Goal: Obtain resource: Download file/media

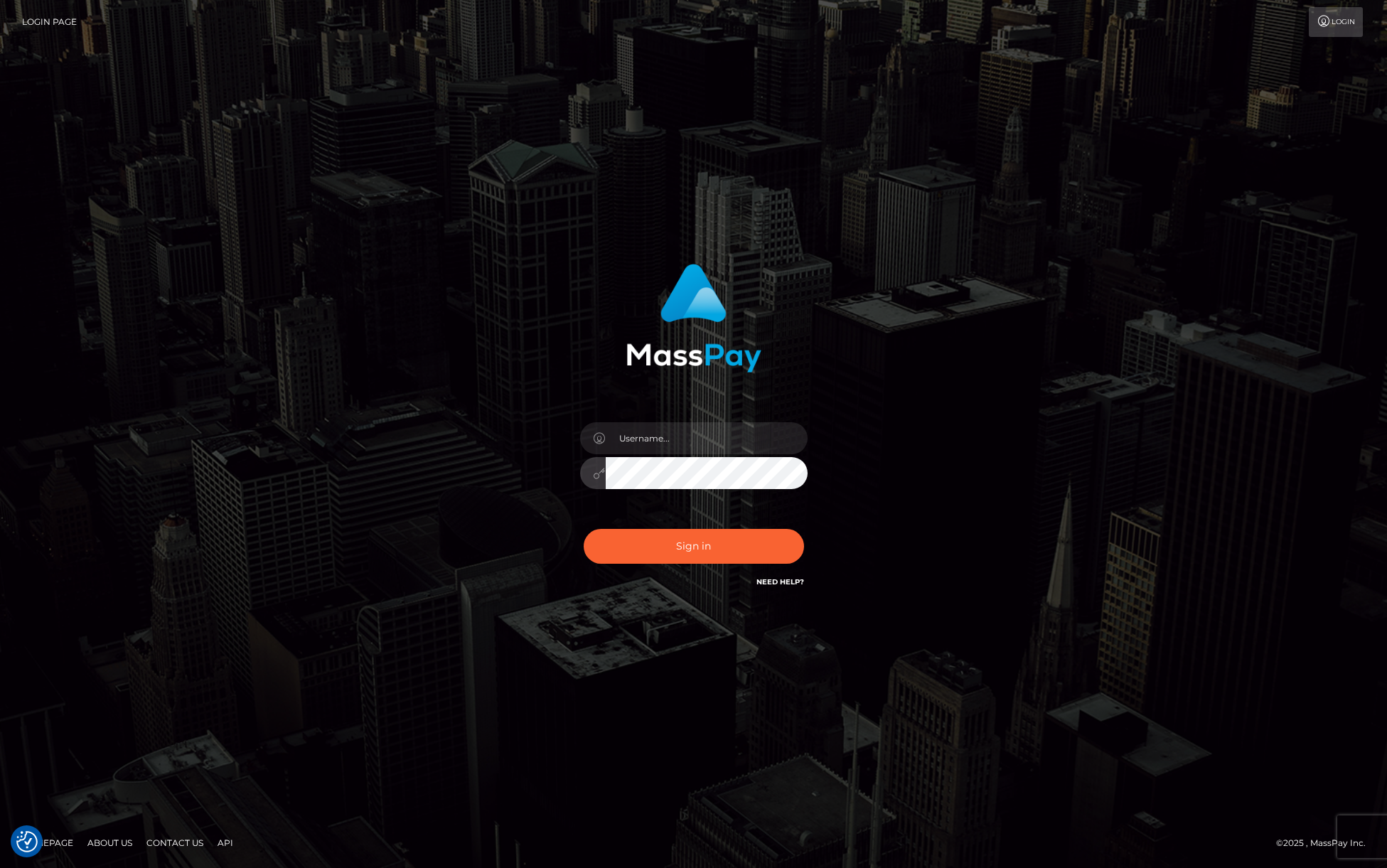
click at [716, 490] on div at bounding box center [694, 466] width 249 height 109
click at [685, 425] on input "text" at bounding box center [706, 437] width 202 height 32
type input "efrain.ievpro"
click at [584, 529] on button "Sign in" at bounding box center [694, 546] width 220 height 35
click at [738, 422] on input "text" at bounding box center [706, 437] width 202 height 32
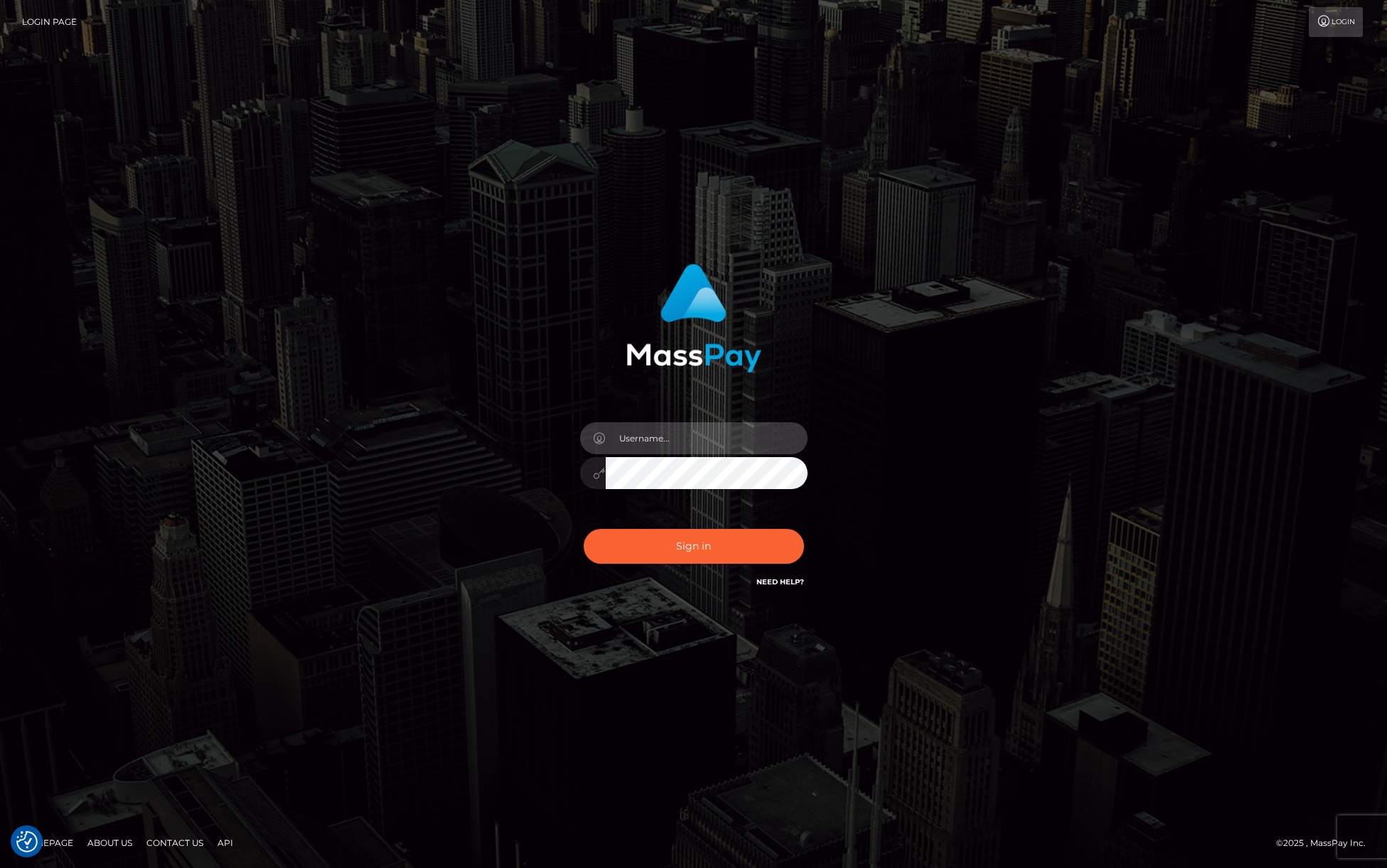
type input "[PERSON_NAME].ievpro"
click at [584, 529] on button "Sign in" at bounding box center [694, 546] width 220 height 35
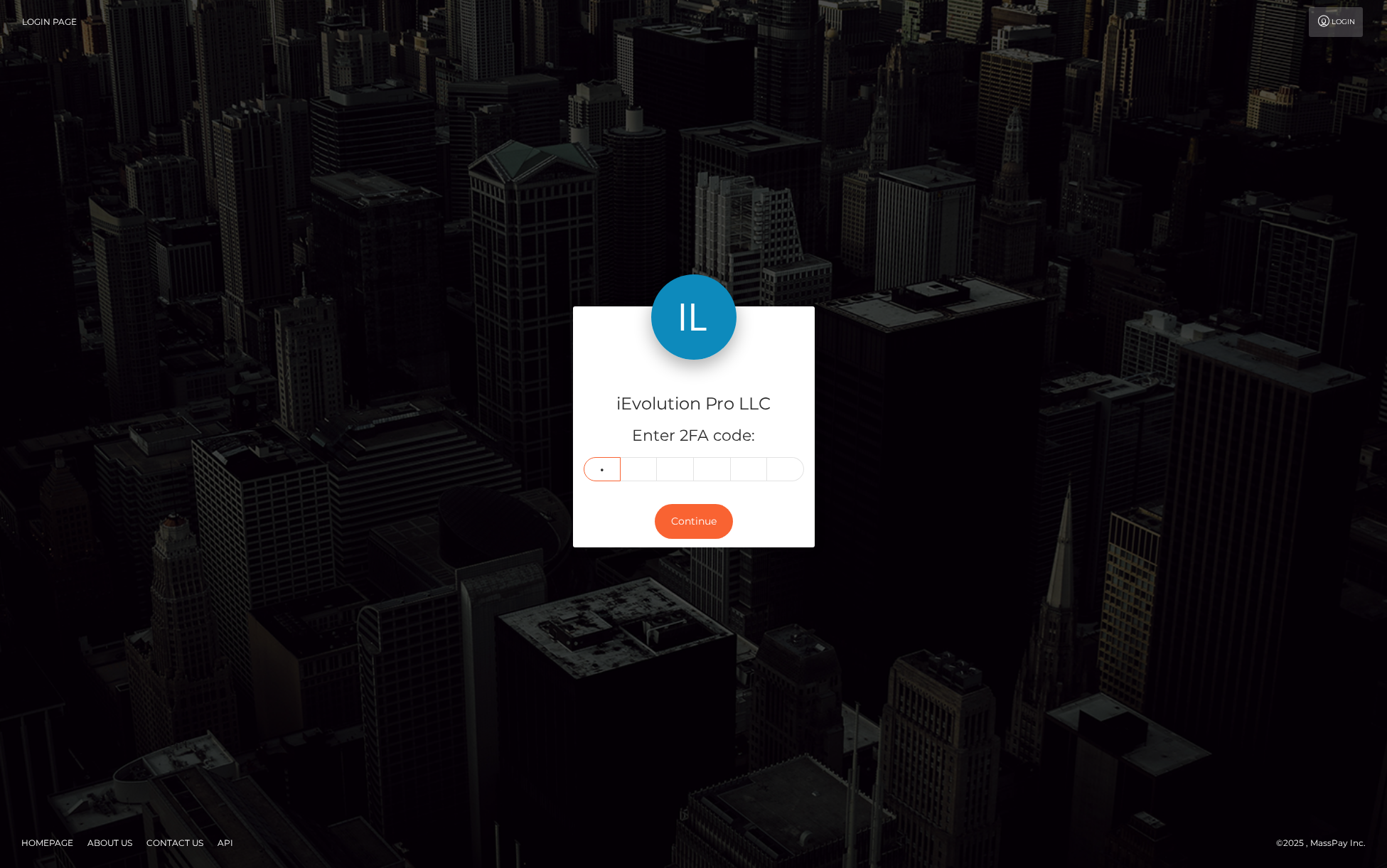
type input "7"
type input "0"
type input "2"
type input "6"
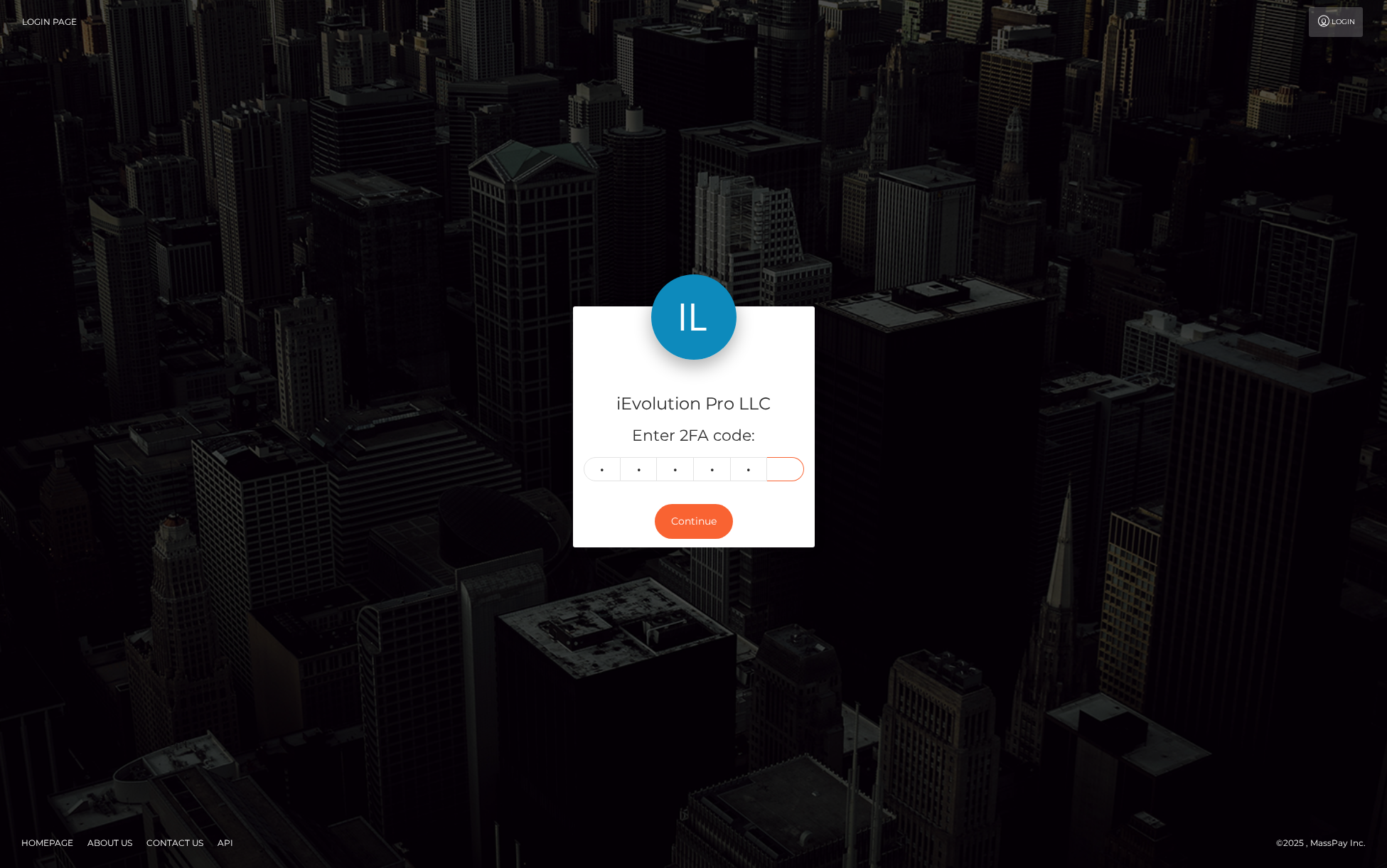
type input "7"
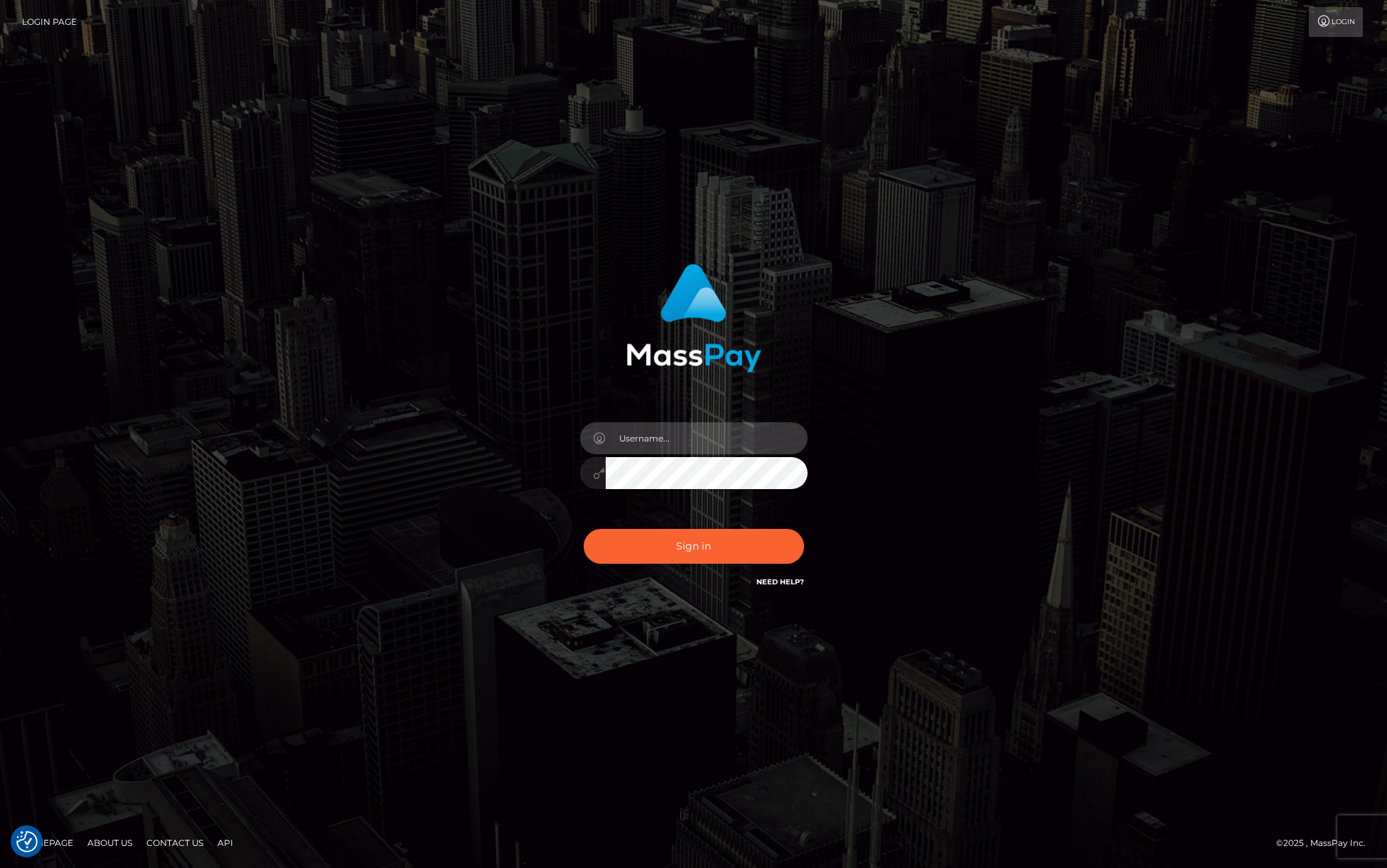
click at [714, 439] on input "text" at bounding box center [706, 437] width 202 height 32
type input "efrain.ievpro"
click at [584, 529] on button "Sign in" at bounding box center [694, 546] width 220 height 35
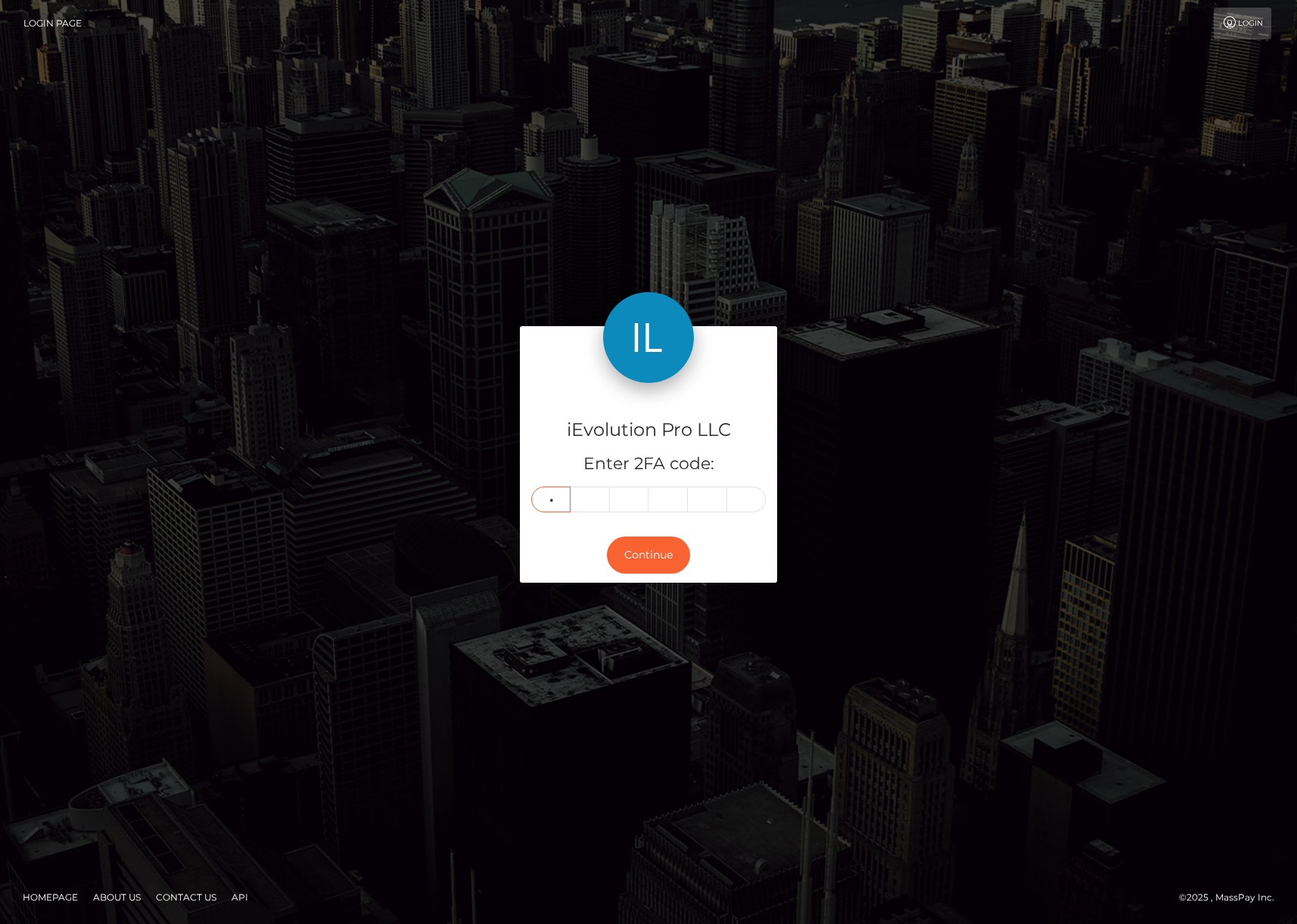
type input "7"
type input "0"
type input "2"
type input "6"
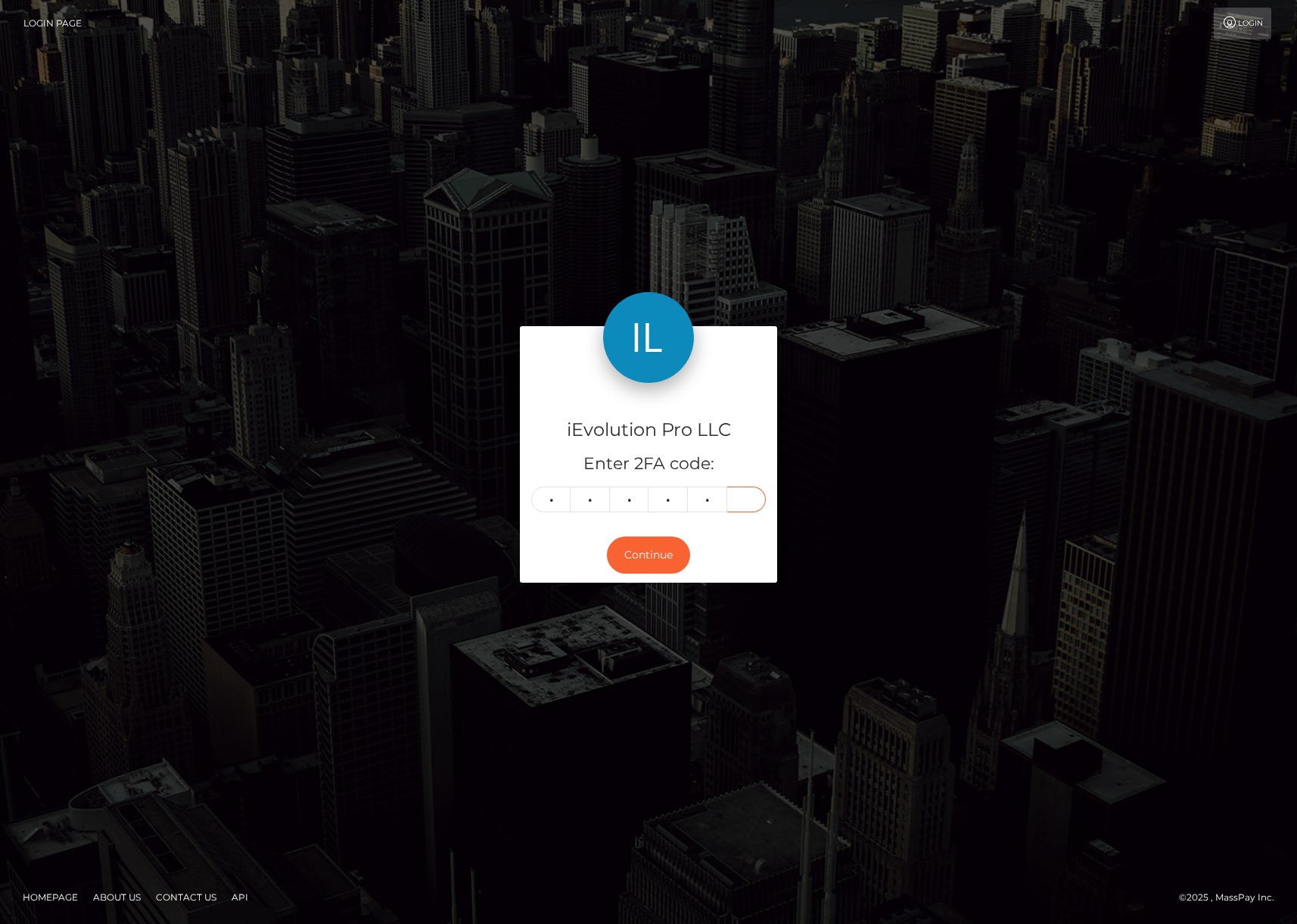
type input "7"
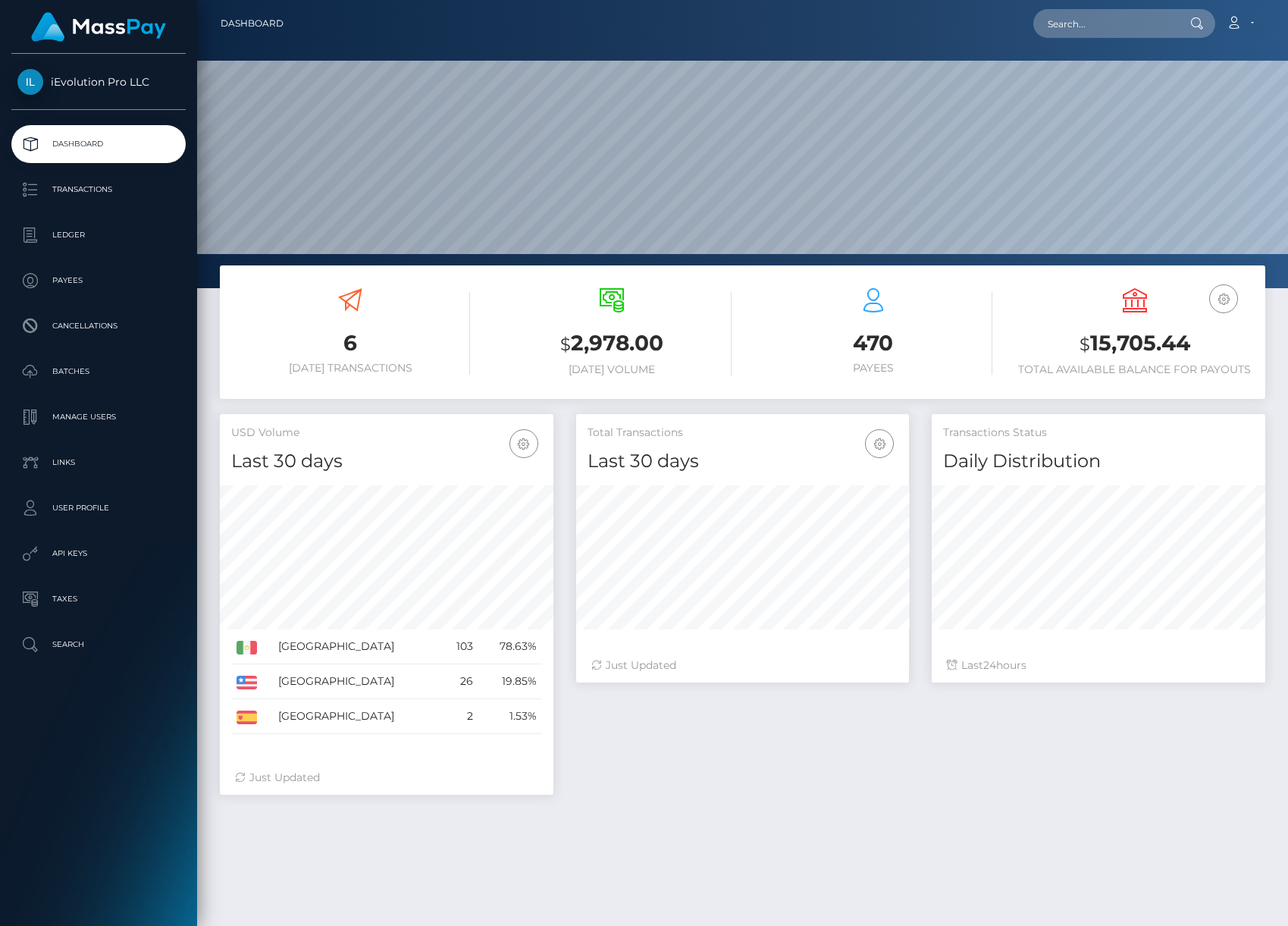
scroll to position [269, 333]
click at [136, 192] on p "Transactions" at bounding box center [99, 189] width 162 height 23
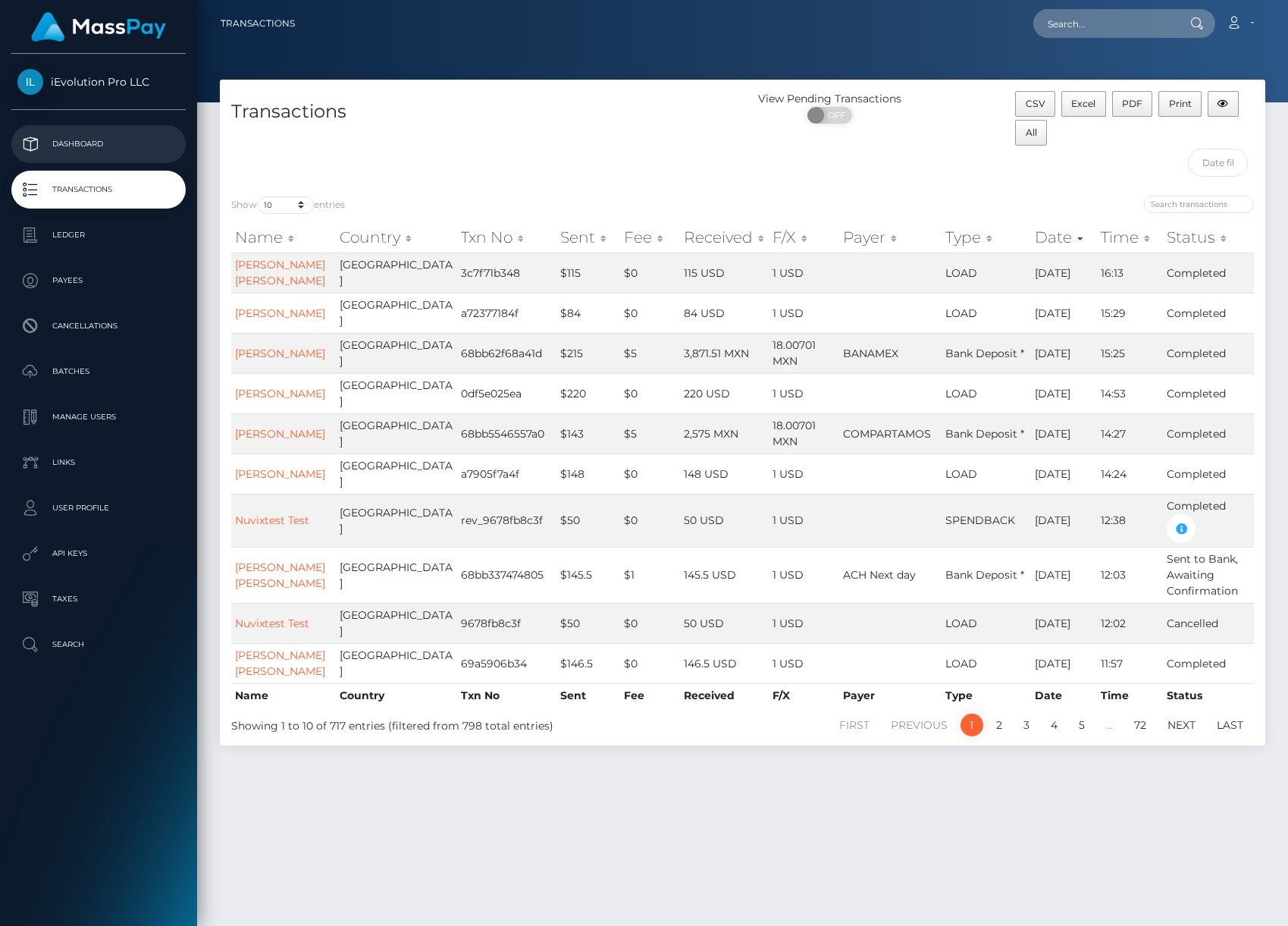
click at [145, 153] on p "Dashboard" at bounding box center [99, 143] width 162 height 23
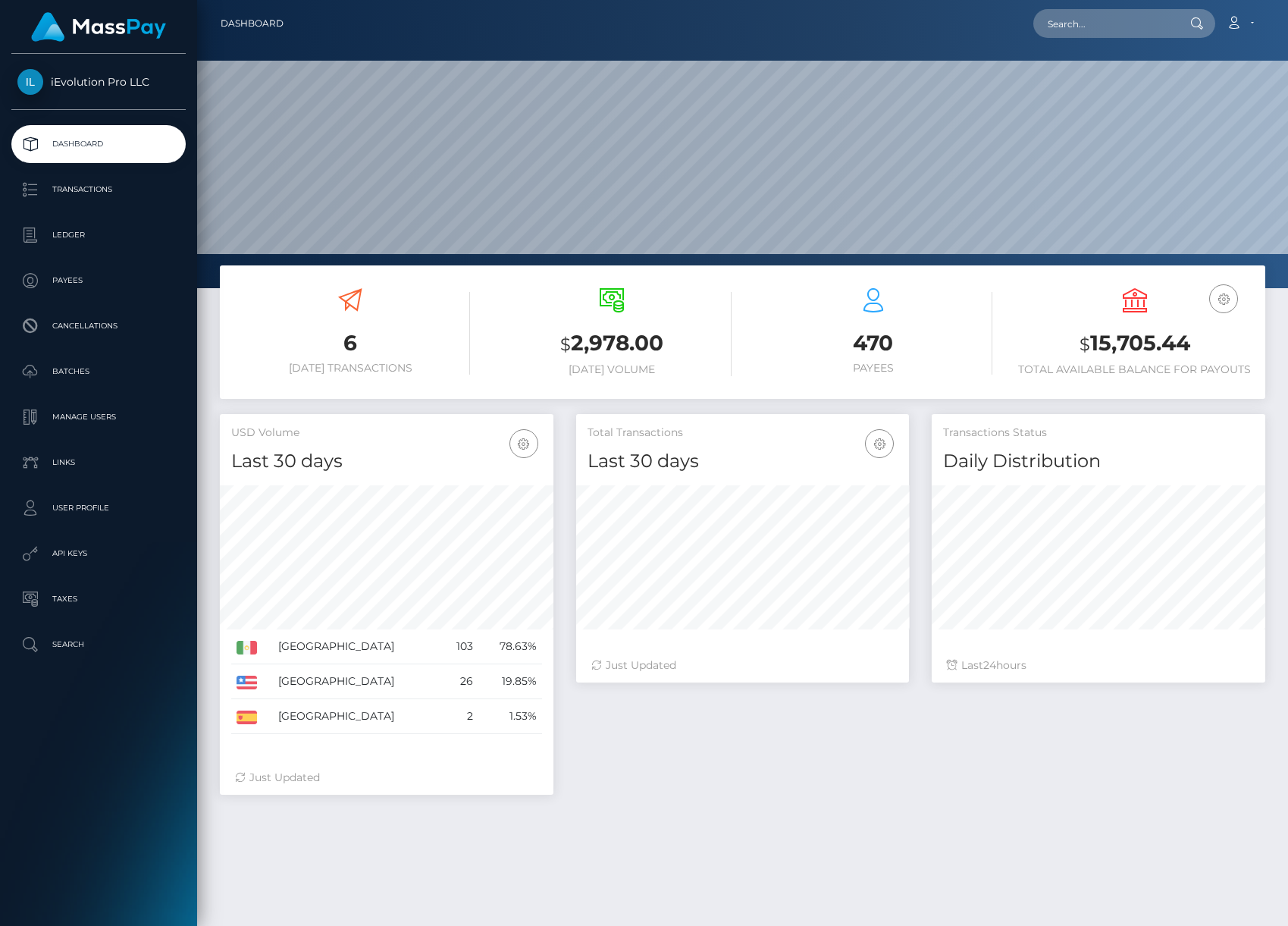
scroll to position [269, 333]
click at [516, 445] on icon "button" at bounding box center [524, 444] width 18 height 19
click at [65, 235] on p "Ledger" at bounding box center [99, 235] width 162 height 23
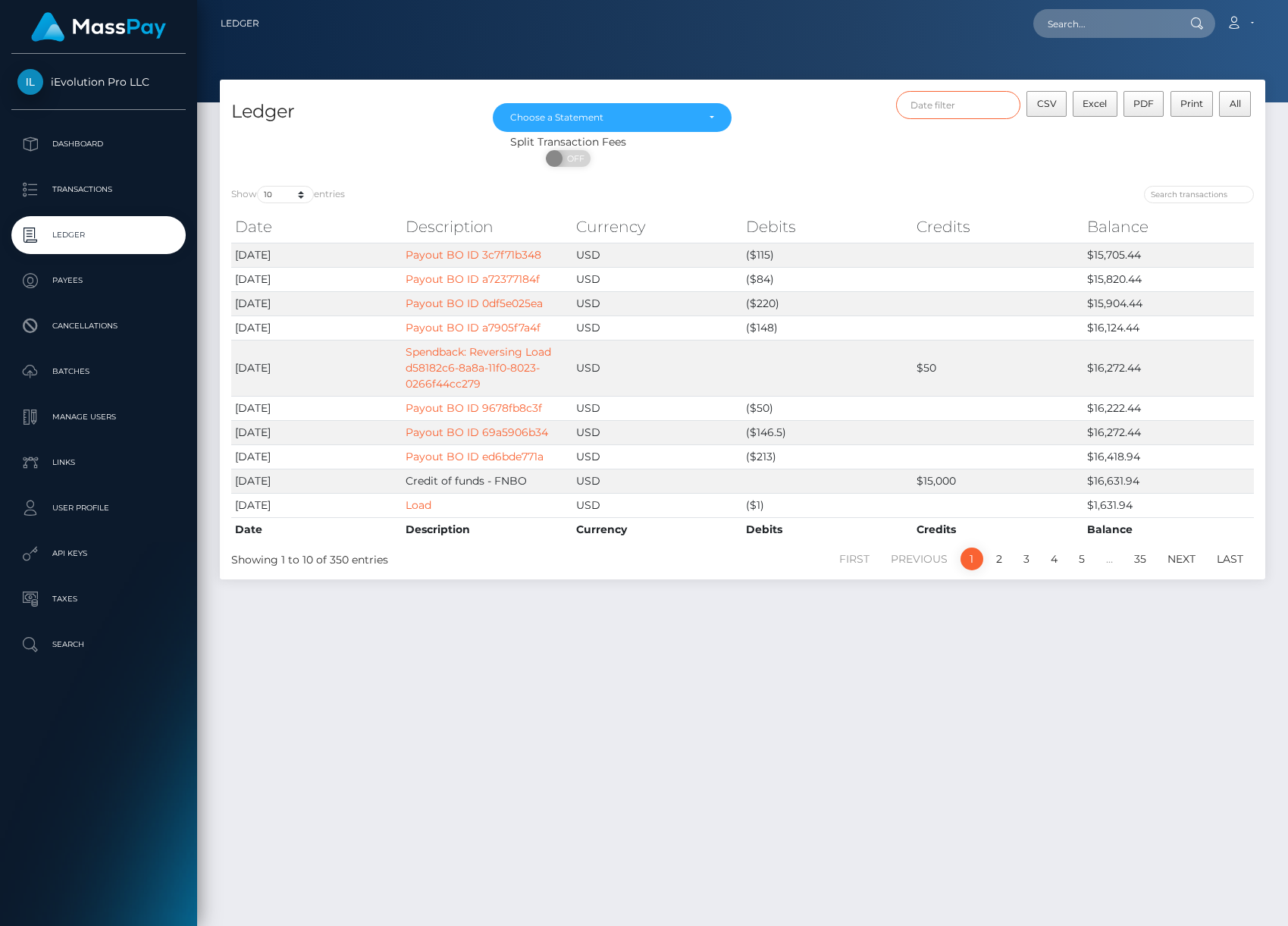
click at [938, 100] on input "text" at bounding box center [958, 105] width 125 height 28
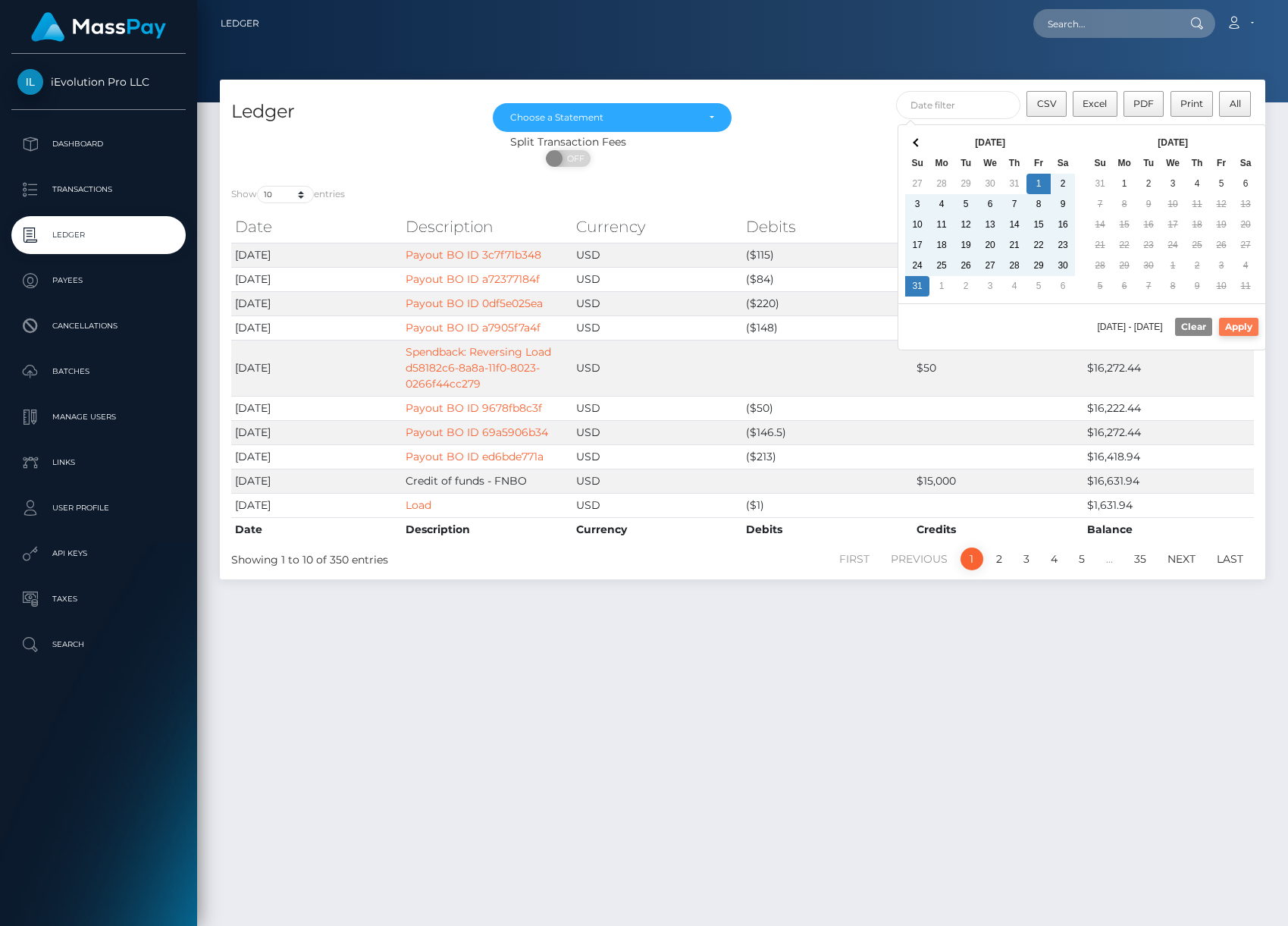
click at [1241, 326] on button "Apply" at bounding box center [1238, 327] width 39 height 18
type input "[DATE] - [DATE]"
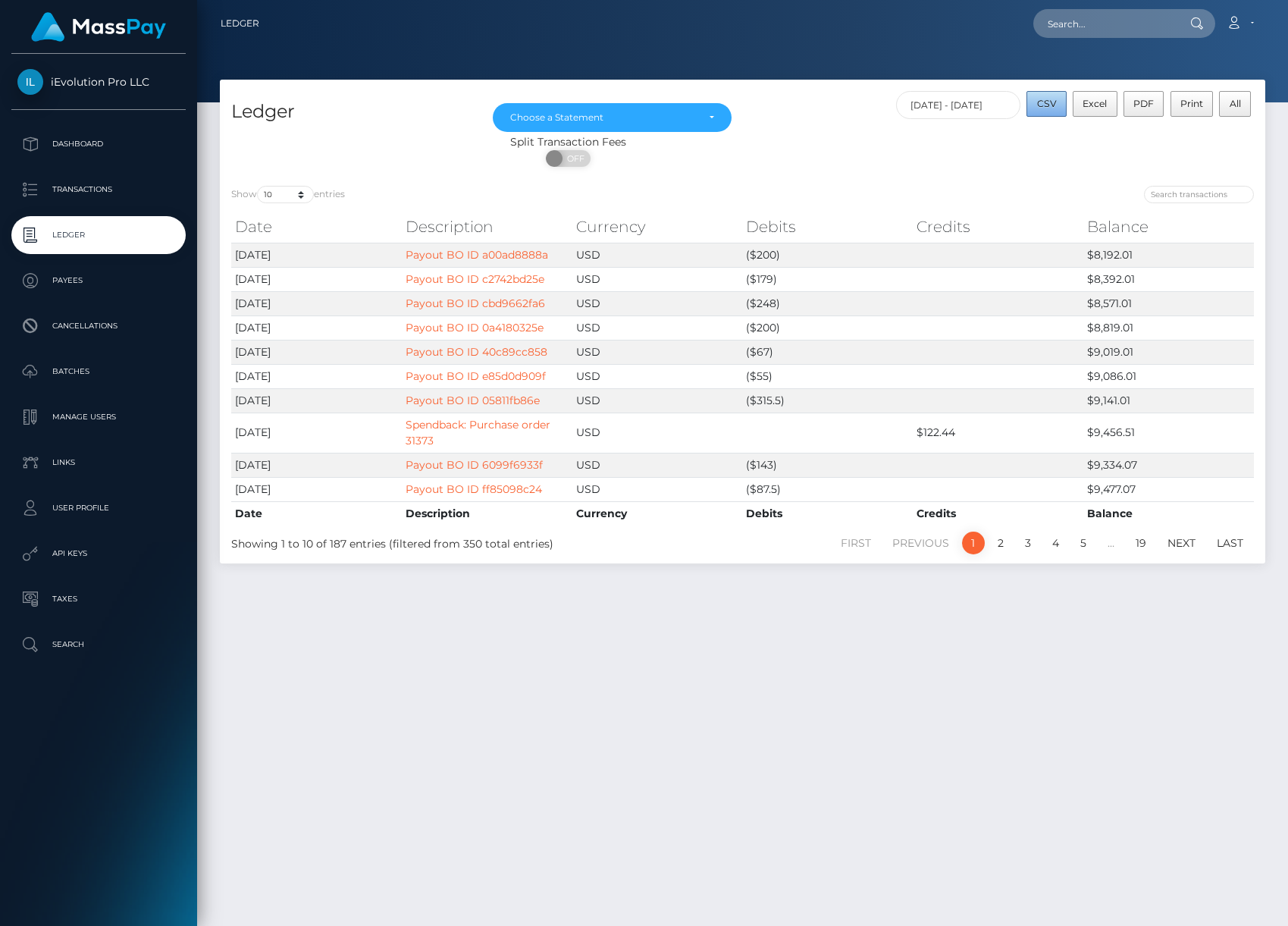
click at [1061, 100] on button "CSV" at bounding box center [1046, 104] width 40 height 26
click at [293, 194] on select "10 25 50 100 250" at bounding box center [286, 194] width 57 height 17
select select "250"
click at [258, 185] on select "10 25 50 100 250" at bounding box center [286, 194] width 57 height 17
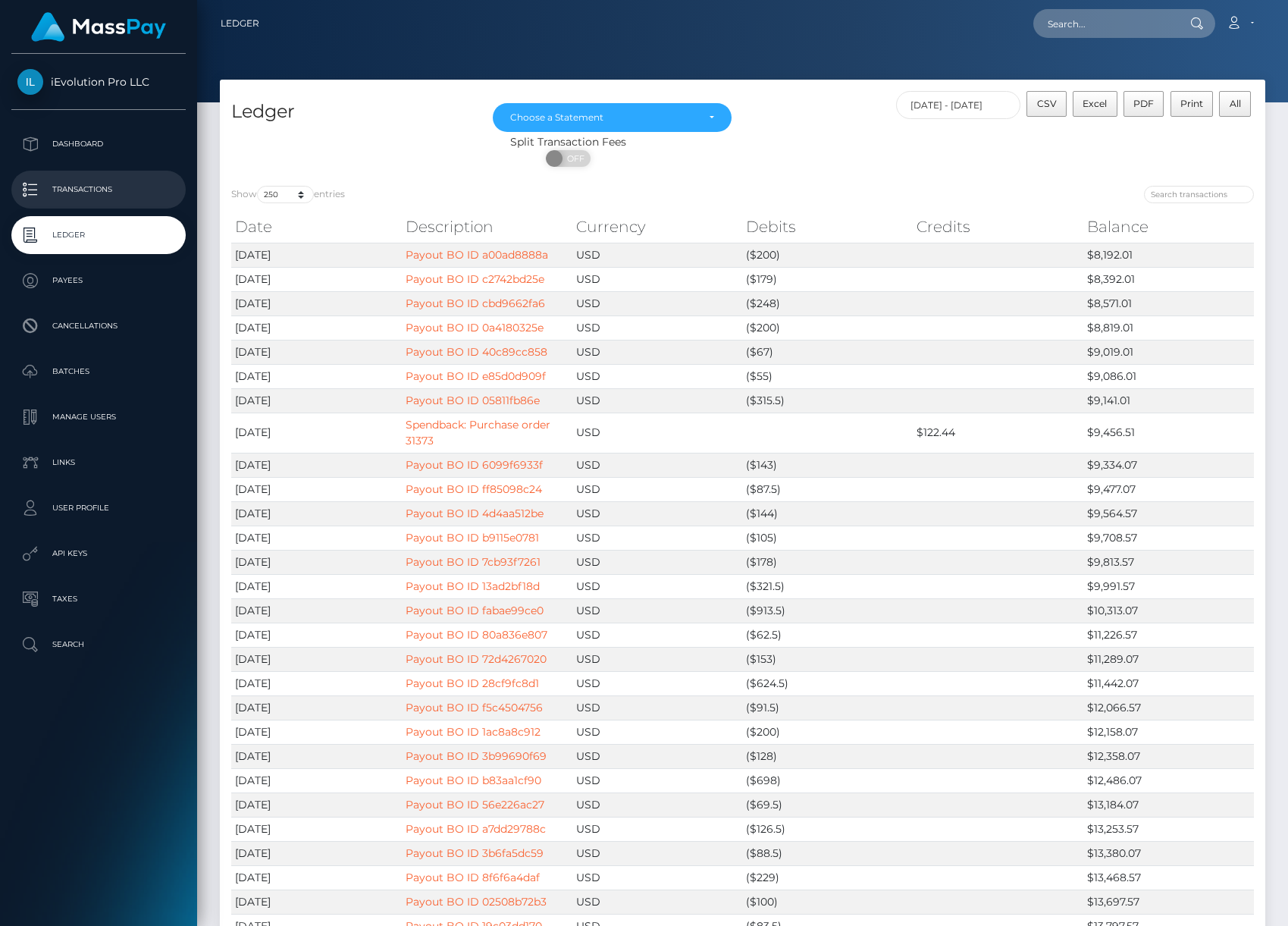
click at [98, 192] on p "Transactions" at bounding box center [99, 189] width 162 height 23
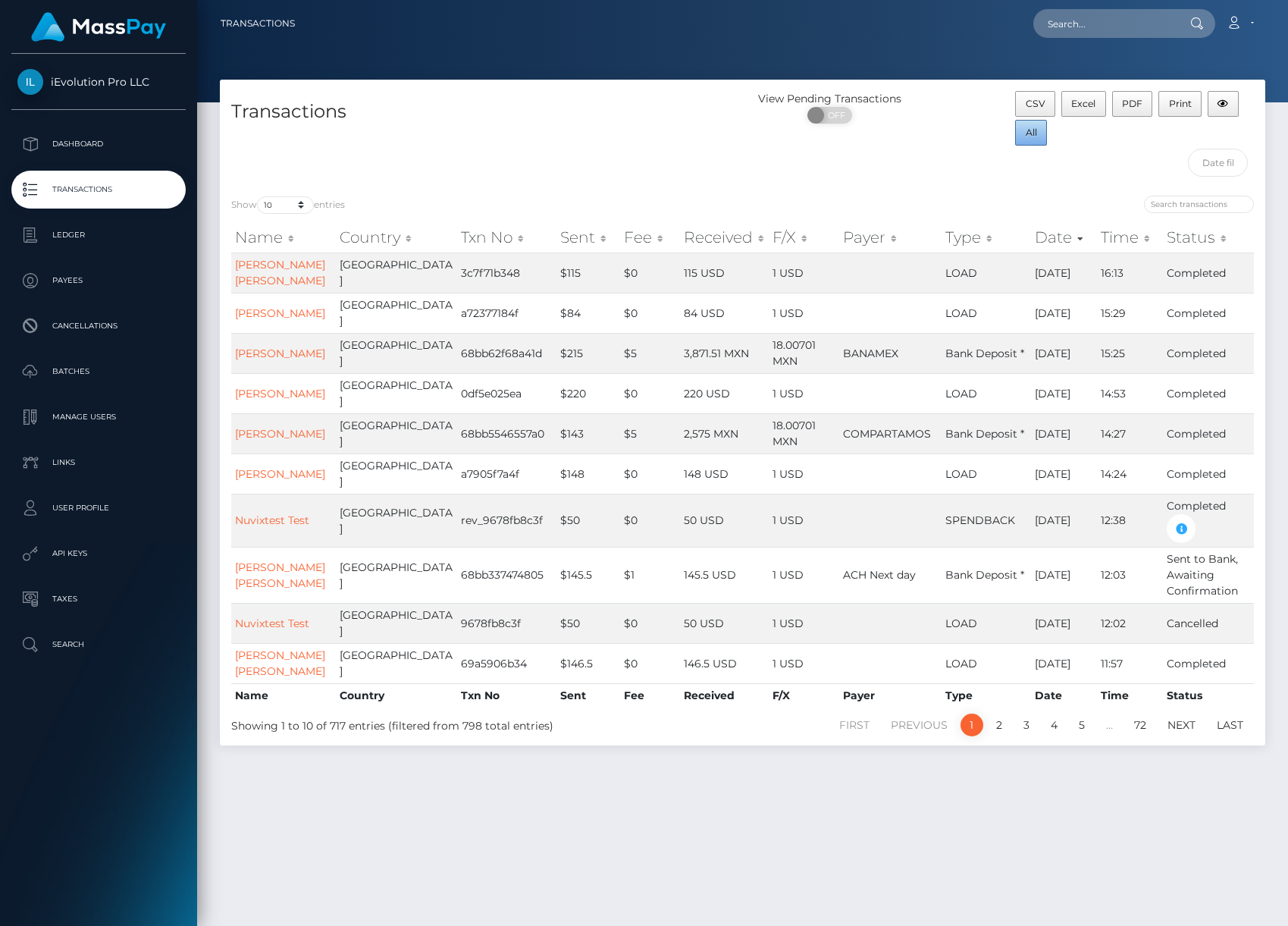
click at [1037, 132] on button "All" at bounding box center [1031, 132] width 32 height 26
click at [1202, 146] on div "CSV Excel PDF Print All" at bounding box center [1135, 120] width 239 height 58
click at [1209, 160] on input "text" at bounding box center [1218, 163] width 60 height 28
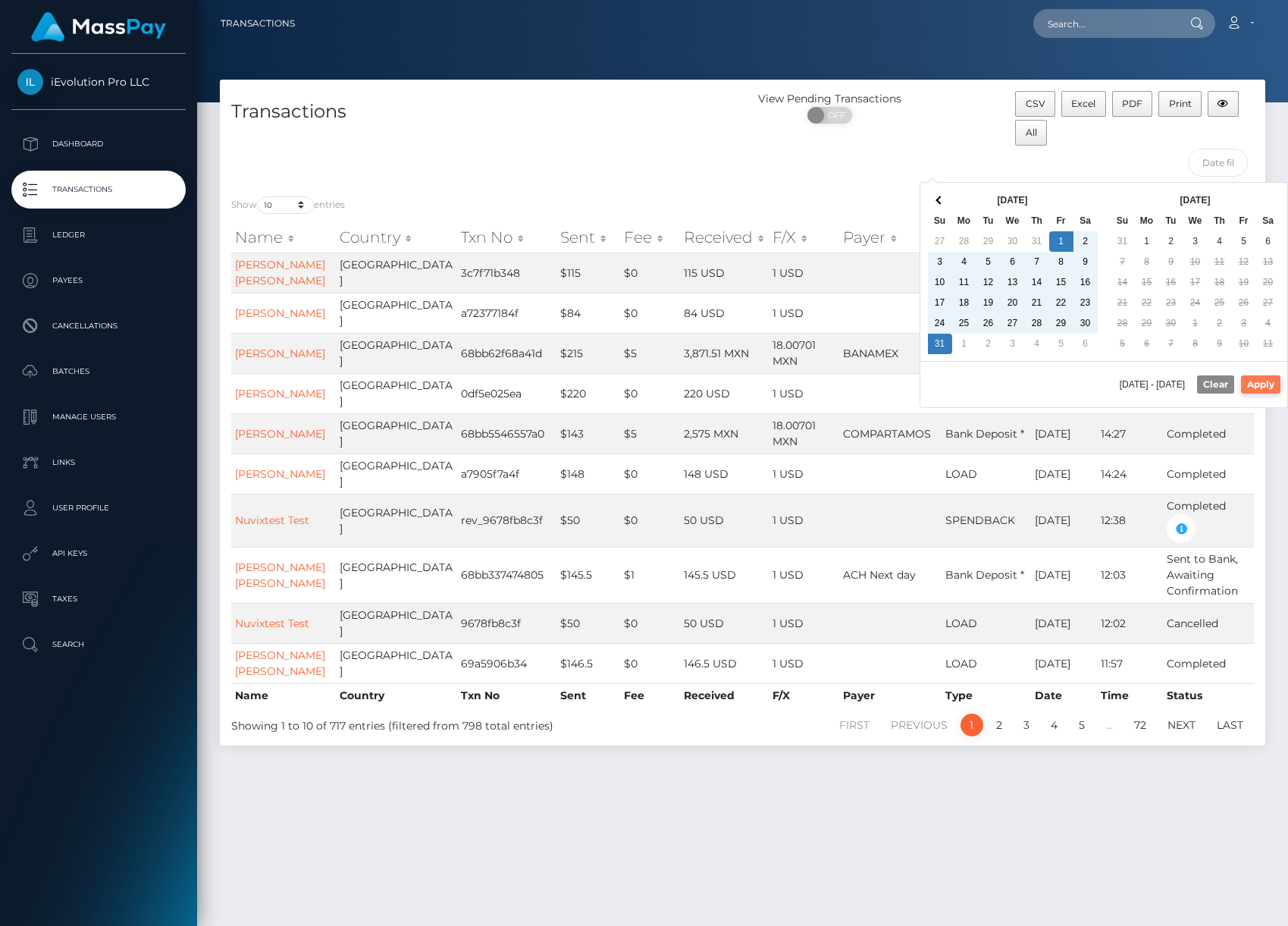
click at [1272, 382] on button "Apply" at bounding box center [1260, 384] width 39 height 18
type input "[DATE] - [DATE]"
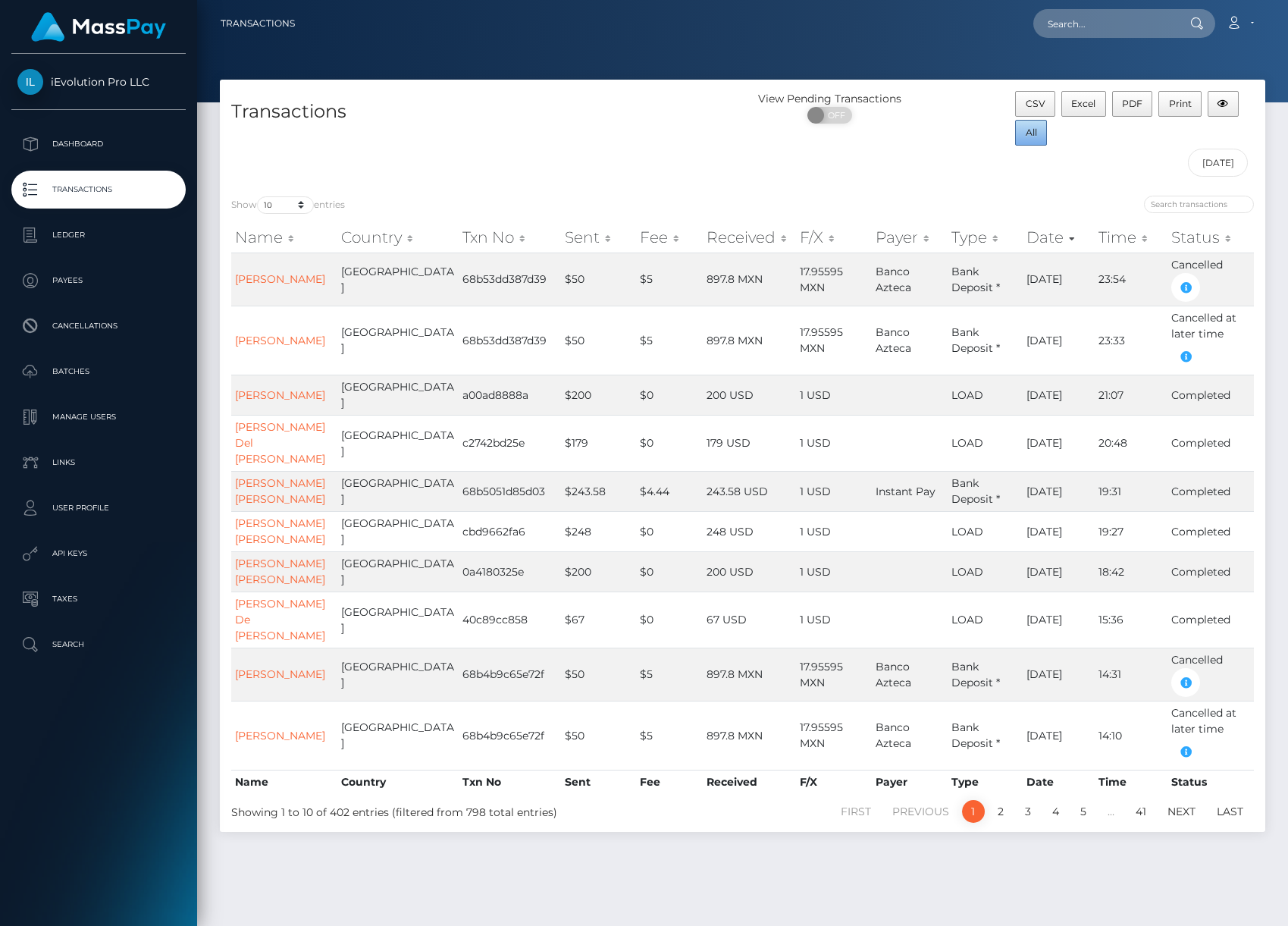
drag, startPoint x: 1039, startPoint y: 128, endPoint x: 1031, endPoint y: 153, distance: 26.2
click at [1031, 174] on div "CSV Excel PDF Print All [DATE] - [DATE]" at bounding box center [1134, 138] width 261 height 93
click at [1032, 145] on button "All" at bounding box center [1031, 132] width 32 height 26
